Goal: Information Seeking & Learning: Find specific fact

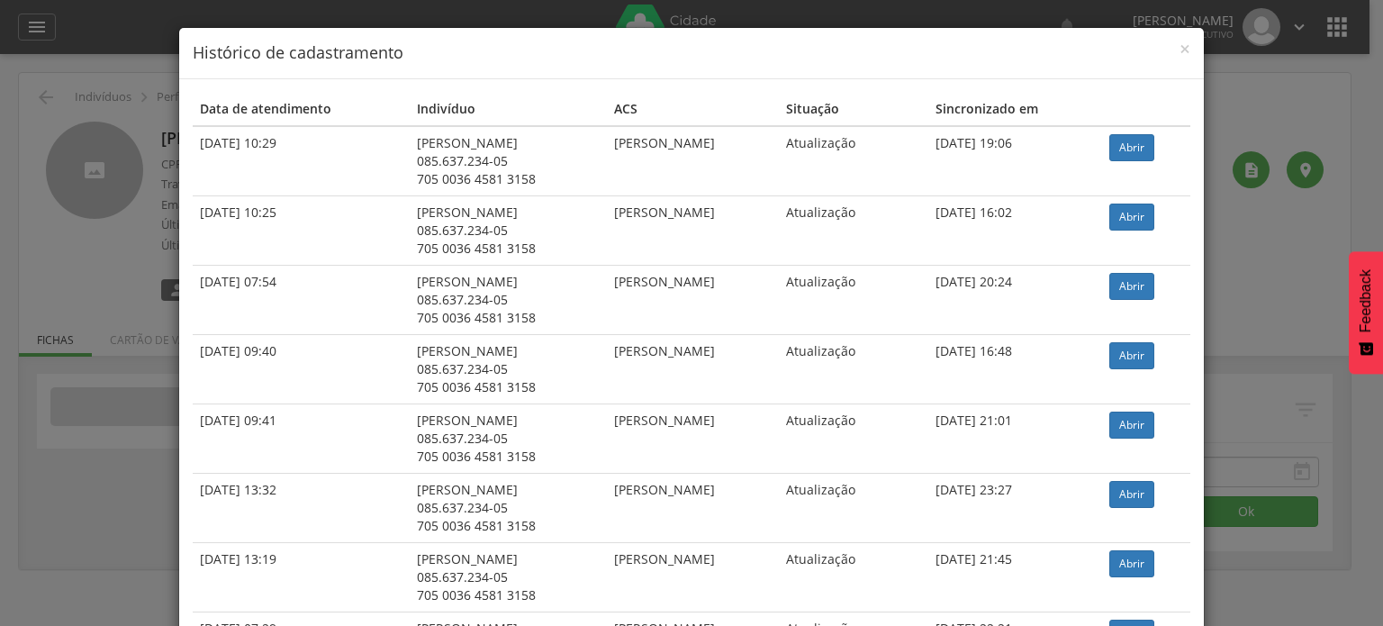
click at [131, 174] on div "× Histórico de cadastramento Data de atendimento Indivíduo ACS Situação Sincron…" at bounding box center [691, 313] width 1383 height 626
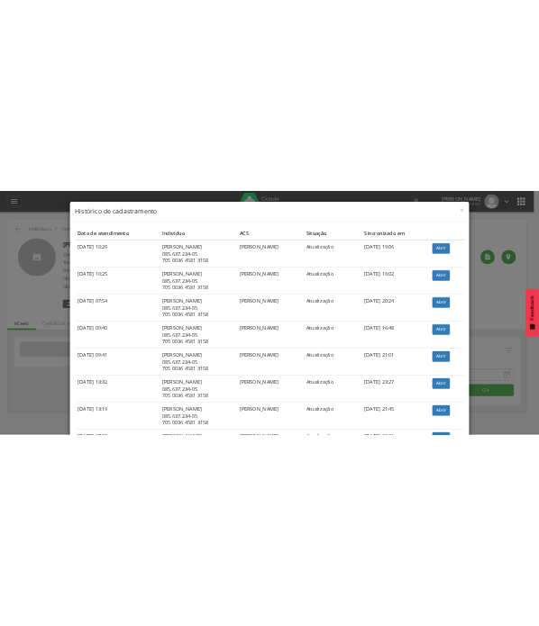
scroll to position [821, 0]
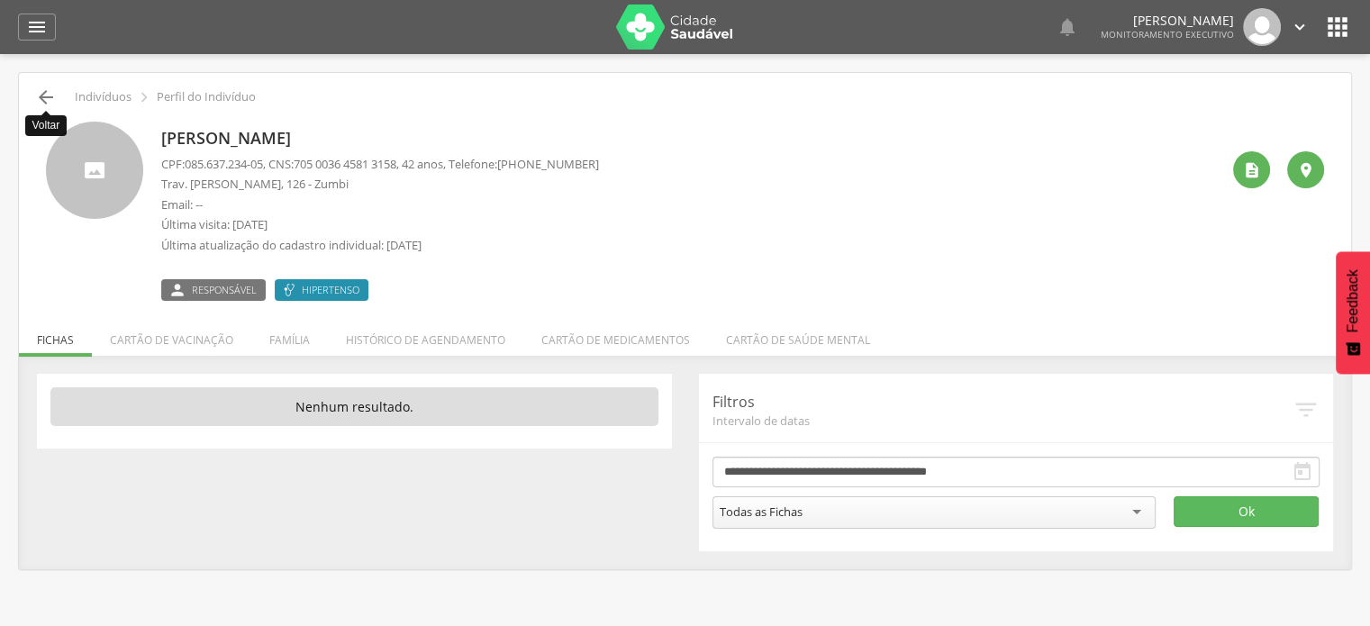
click at [54, 96] on icon "" at bounding box center [46, 97] width 22 height 22
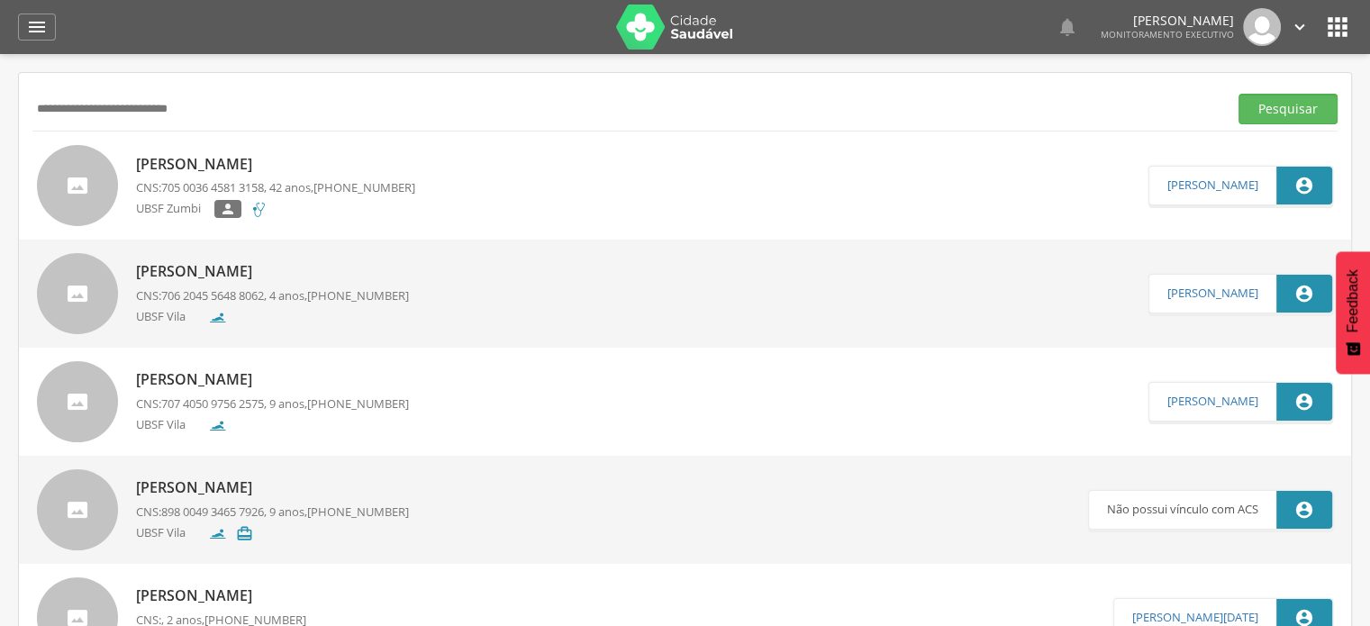
click at [133, 111] on input "**********" at bounding box center [626, 109] width 1188 height 31
click at [191, 105] on input "**********" at bounding box center [626, 109] width 1188 height 31
click at [198, 106] on input "**********" at bounding box center [626, 109] width 1188 height 31
type input "*"
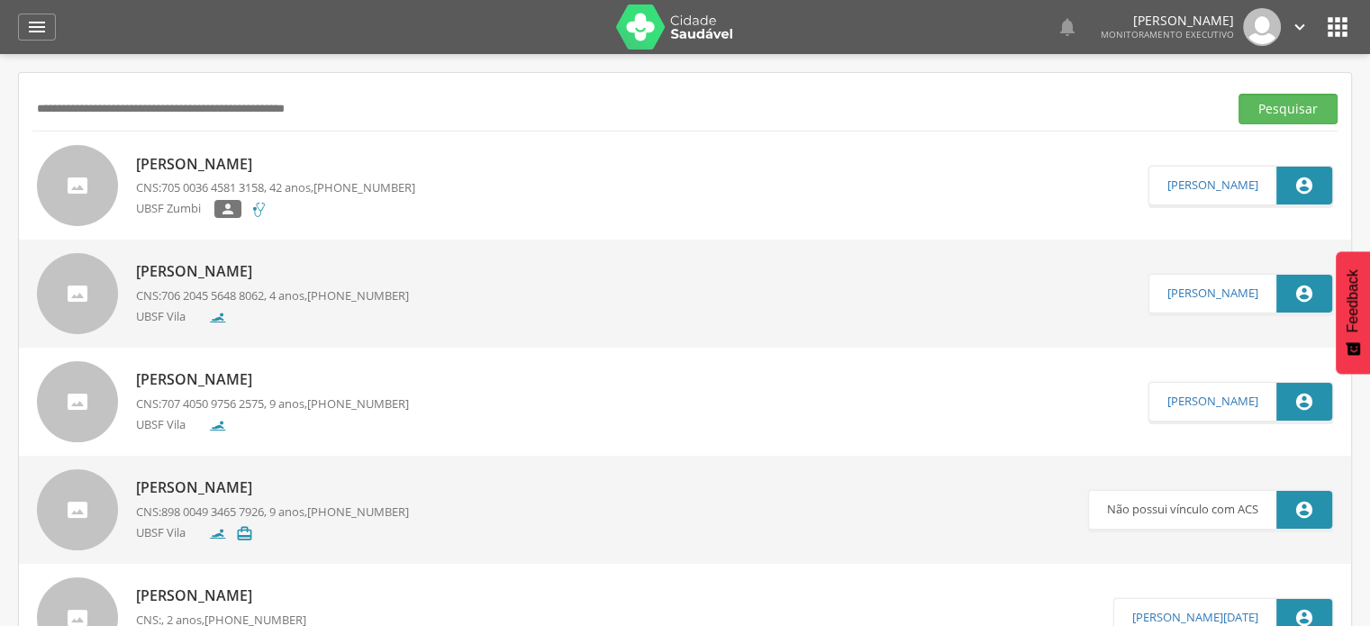
click at [322, 104] on input "text" at bounding box center [626, 109] width 1188 height 31
paste input "**********"
click at [1238, 94] on button "Pesquisar" at bounding box center [1287, 109] width 99 height 31
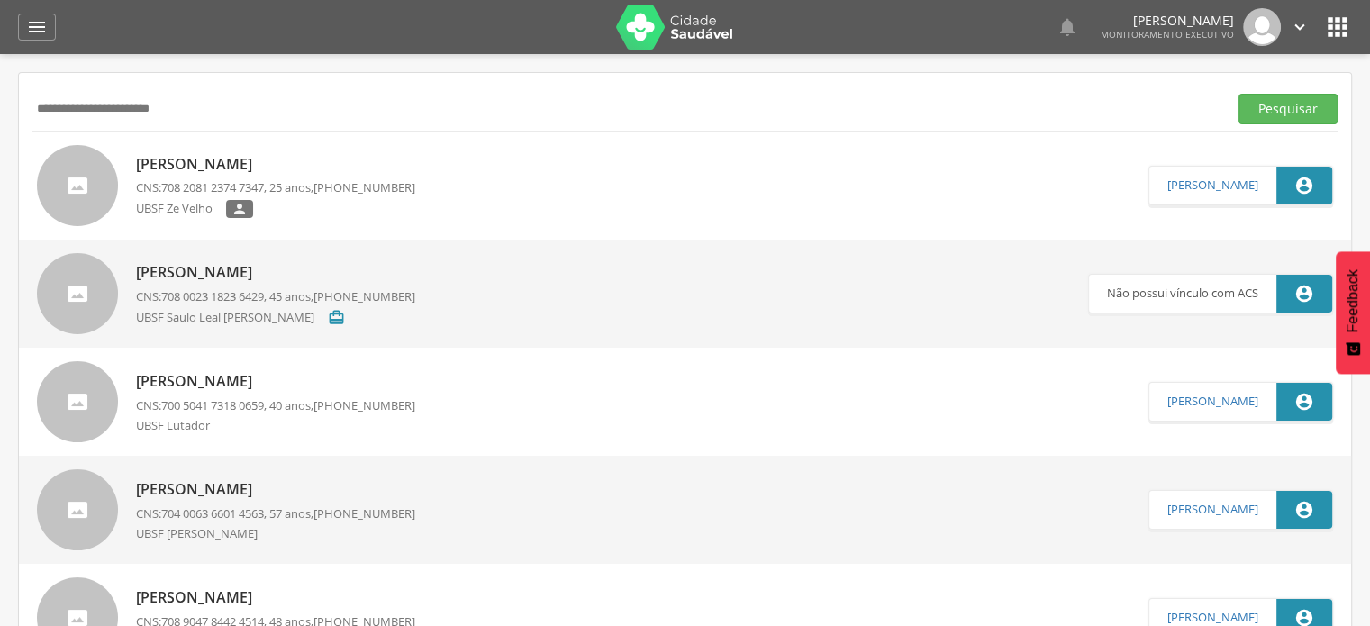
click at [283, 160] on p "[PERSON_NAME]" at bounding box center [275, 164] width 279 height 21
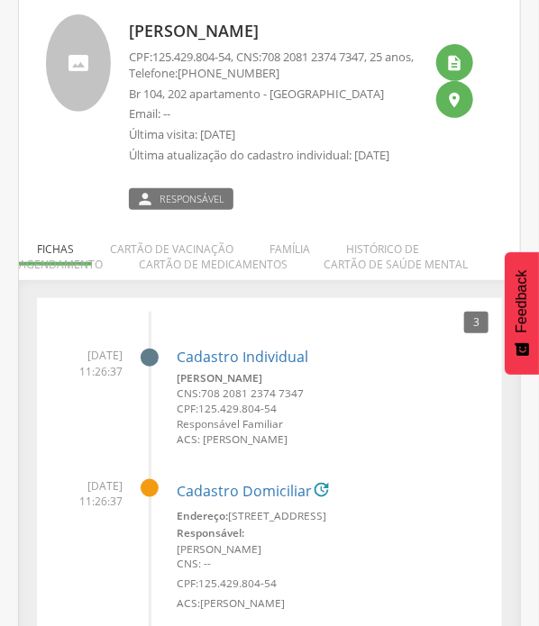
scroll to position [108, 0]
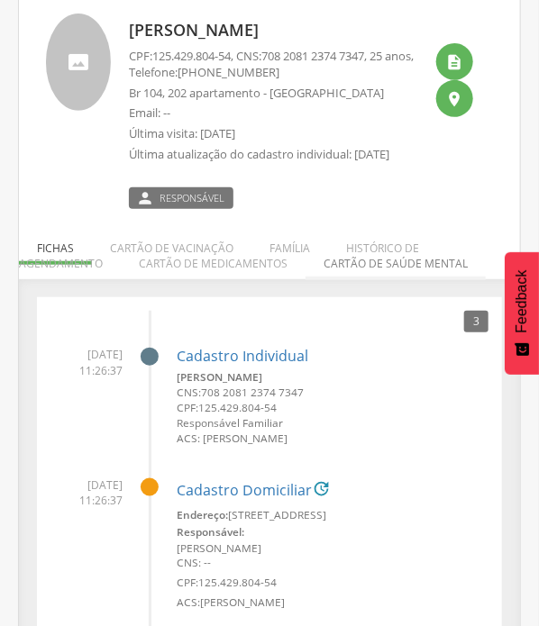
click at [305, 244] on li "Cartão de saúde mental" at bounding box center [395, 259] width 180 height 42
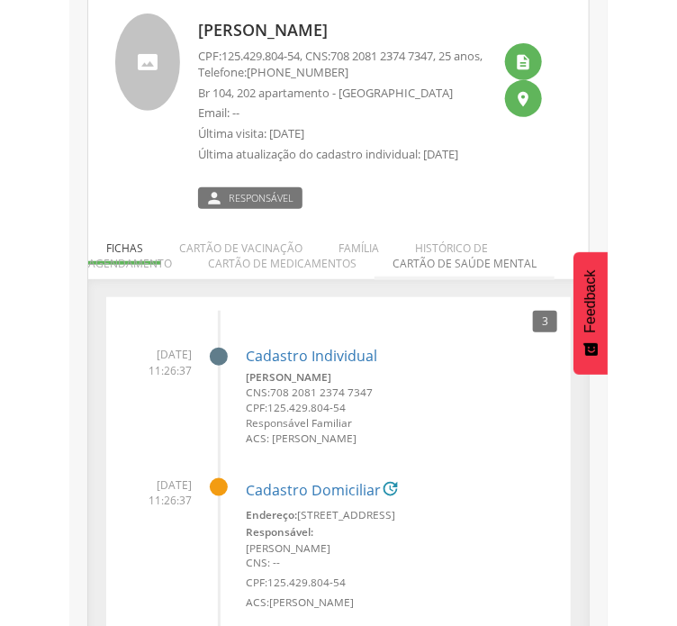
scroll to position [54, 0]
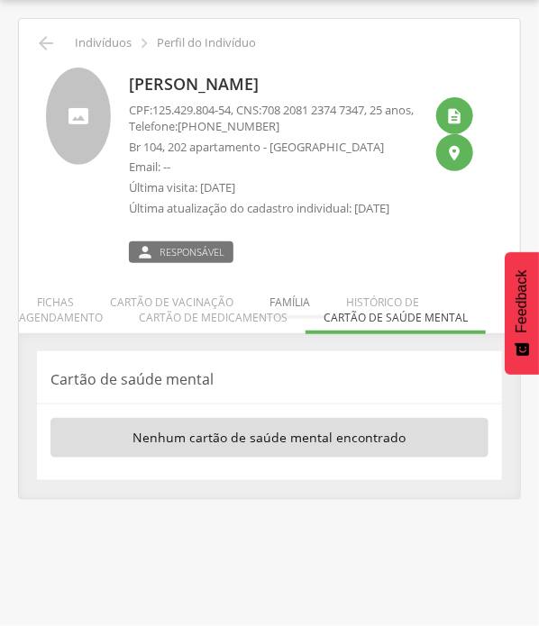
click at [279, 299] on li "Família" at bounding box center [289, 298] width 77 height 42
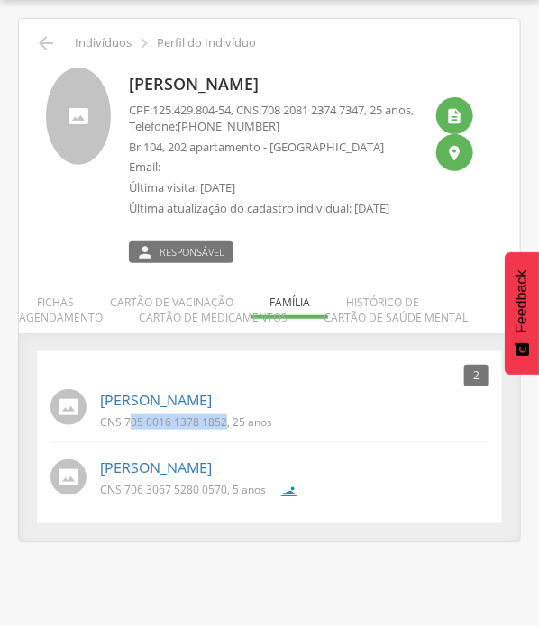
drag, startPoint x: 130, startPoint y: 422, endPoint x: 227, endPoint y: 428, distance: 97.5
click at [227, 428] on span "705 0016 1378 1852" at bounding box center [175, 421] width 103 height 15
copy span "05 0016 1378 1852"
click at [137, 424] on span "705 0016 1378 1852" at bounding box center [175, 421] width 103 height 15
drag, startPoint x: 129, startPoint y: 423, endPoint x: 224, endPoint y: 422, distance: 95.5
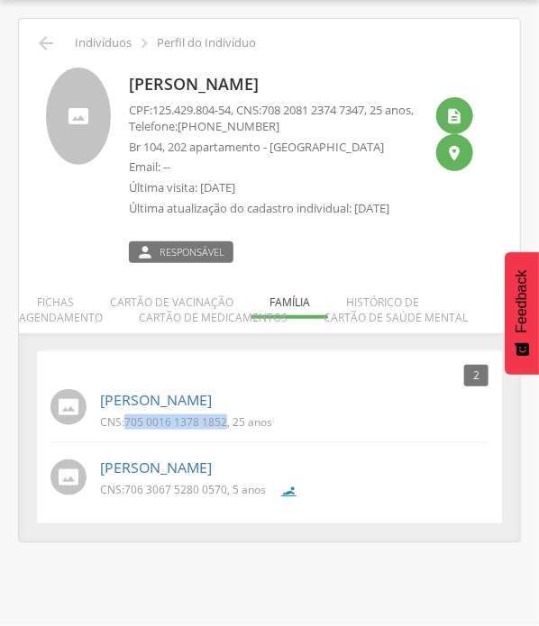
click at [224, 422] on span "705 0016 1378 1852" at bounding box center [175, 421] width 103 height 15
copy span "705 0016 1378 1852"
drag, startPoint x: 130, startPoint y: 490, endPoint x: 165, endPoint y: 497, distance: 35.9
click at [165, 497] on div "CNS: 706 3067 5280 0570 , 5 anos" at bounding box center [189, 493] width 179 height 23
drag, startPoint x: 126, startPoint y: 485, endPoint x: 227, endPoint y: 493, distance: 101.1
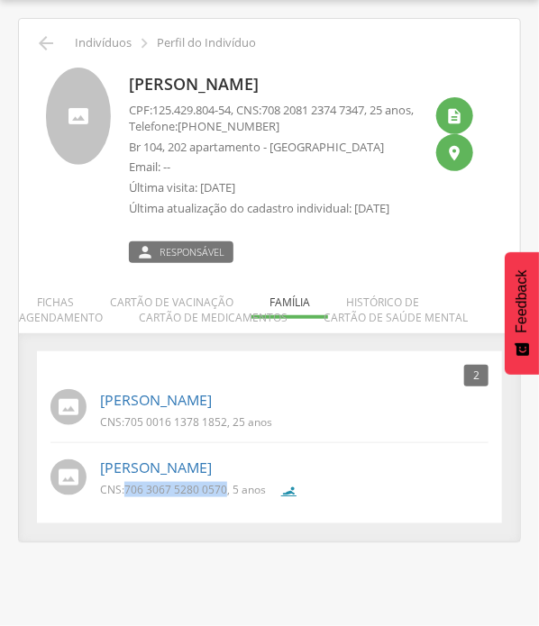
click at [227, 493] on p "CNS: 706 3067 5280 0570 , 5 anos" at bounding box center [183, 489] width 166 height 15
copy span "706 3067 5280 0570"
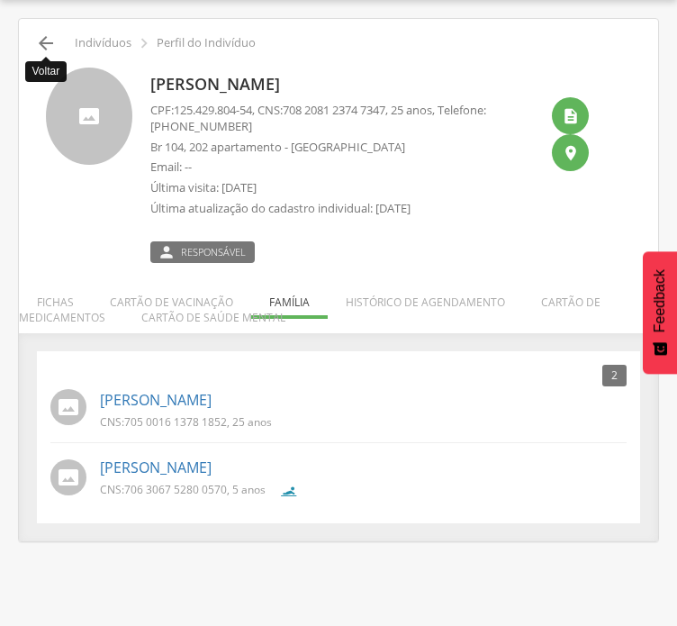
click at [50, 46] on icon "" at bounding box center [46, 43] width 22 height 22
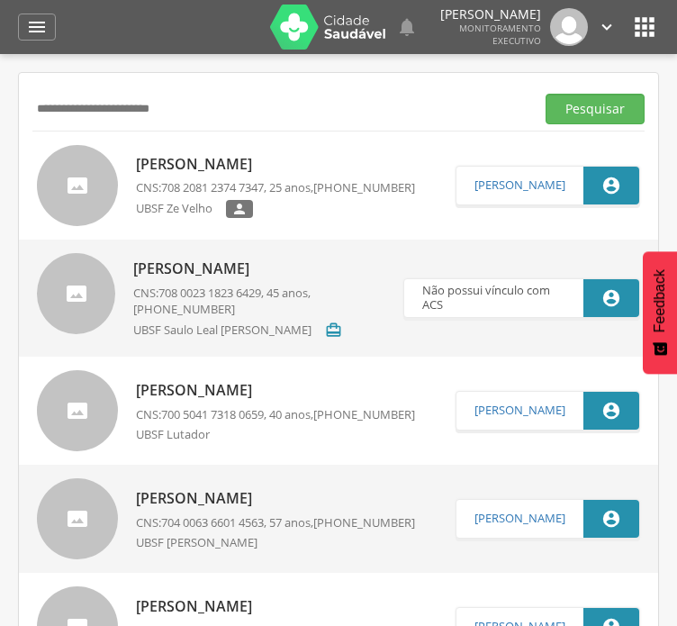
click at [135, 90] on div "**********" at bounding box center [338, 108] width 612 height 44
click at [248, 104] on input "**********" at bounding box center [279, 109] width 495 height 31
type input "*"
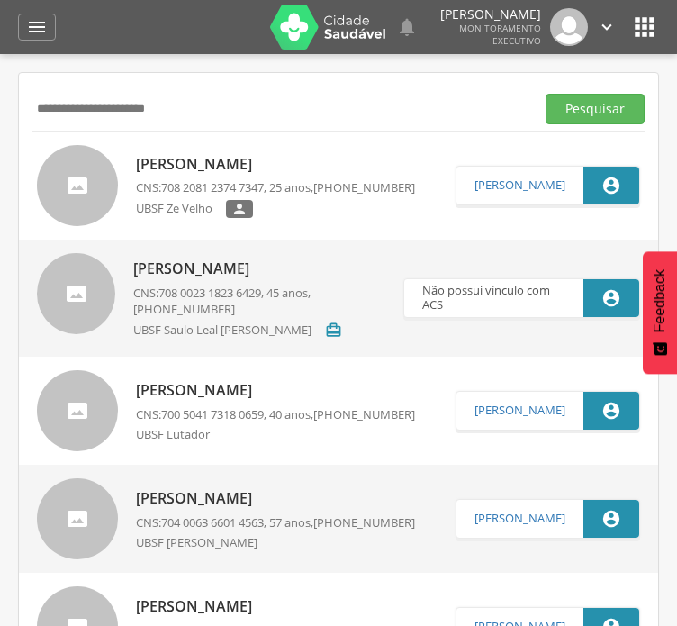
click at [546, 94] on button "Pesquisar" at bounding box center [595, 109] width 99 height 31
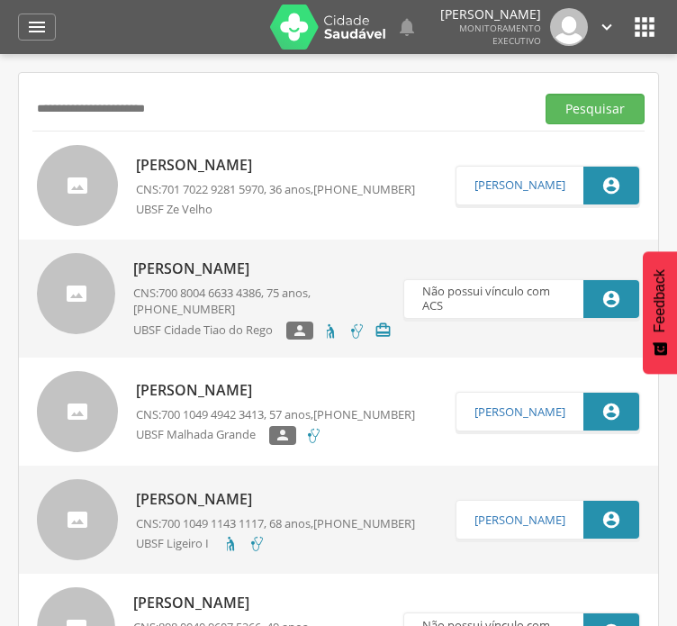
click at [234, 158] on p "[PERSON_NAME]" at bounding box center [275, 165] width 279 height 21
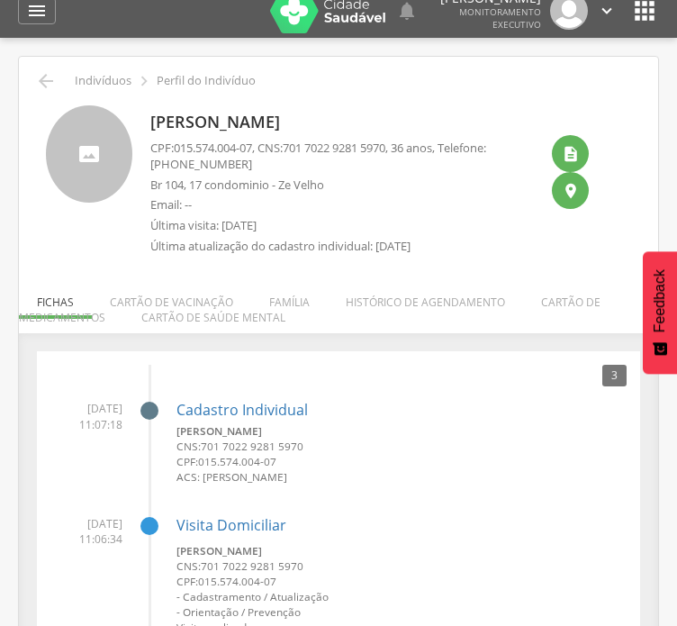
scroll to position [18, 0]
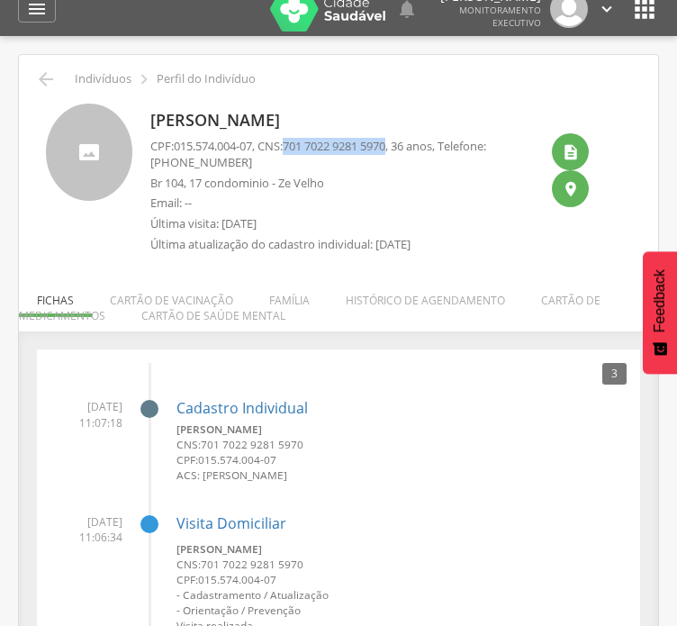
drag, startPoint x: 295, startPoint y: 146, endPoint x: 400, endPoint y: 148, distance: 104.5
click at [385, 148] on span "701 7022 9281 5970" at bounding box center [334, 146] width 103 height 16
copy span "701 7022 9281 5970"
click at [49, 82] on icon "" at bounding box center [46, 79] width 22 height 22
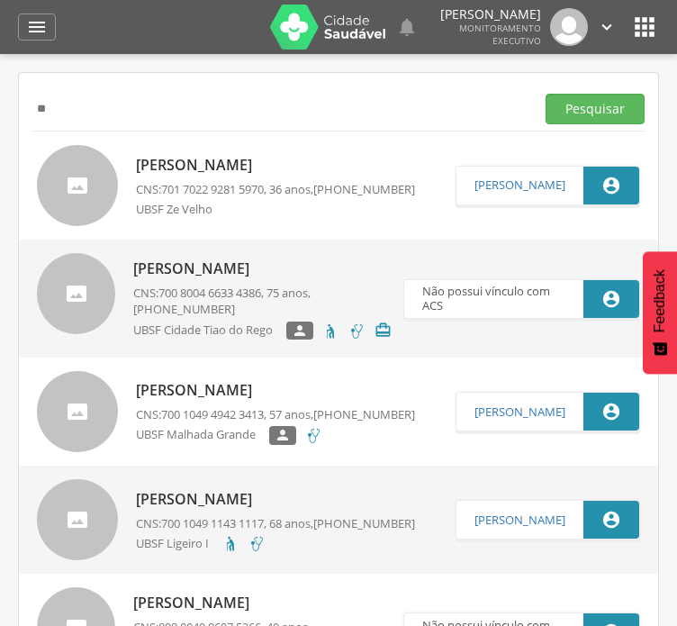
type input "*"
type input "**********"
click at [546, 94] on button "Pesquisar" at bounding box center [595, 109] width 99 height 31
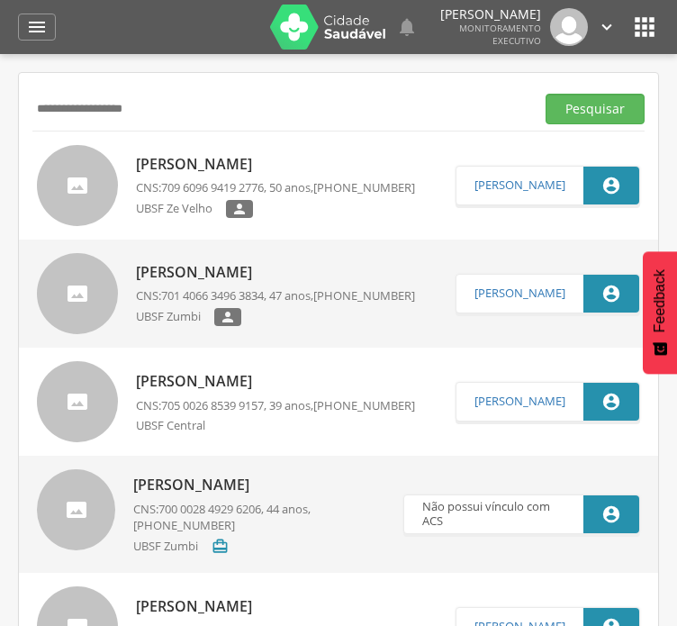
click at [208, 161] on p "[PERSON_NAME]" at bounding box center [275, 164] width 279 height 21
